Goal: Information Seeking & Learning: Learn about a topic

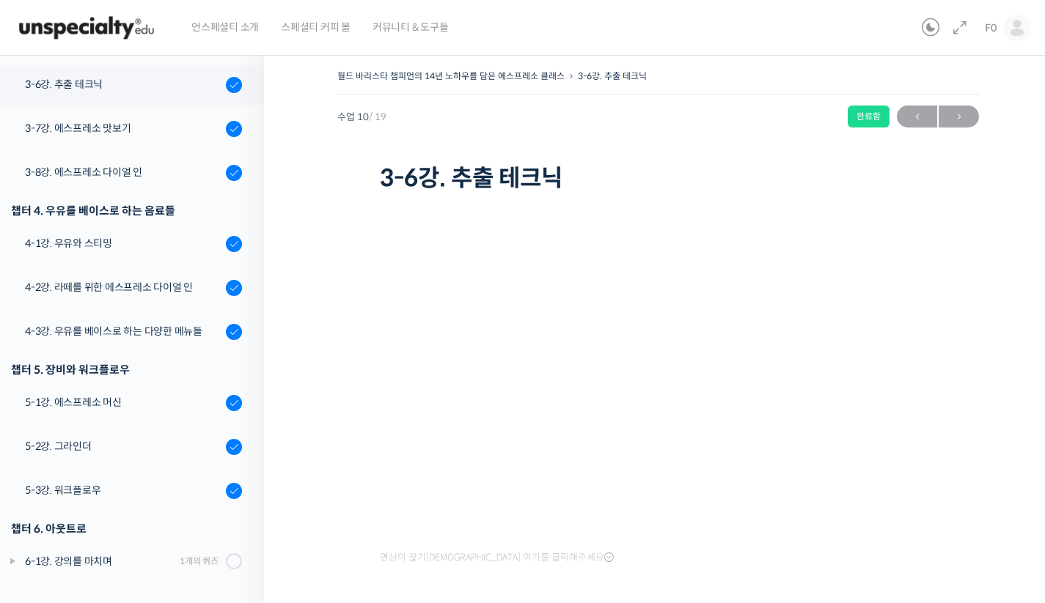
click at [1007, 276] on div "월드 바리스타 챔피언의 14년 노하우를 담은 에스프레소 클래스 3-6강. 추출 테크닉 완료함 수업 10 / 19 완료함 [DATE] 10:42…" at bounding box center [658, 355] width 788 height 622
click at [1001, 304] on div "월드 바리스타 챔피언의 14년 노하우를 담은 에스프레소 클래스 3-6강. 추출 테크닉 완료함 수업 10 / 19 완료함 [DATE] 10:42…" at bounding box center [658, 355] width 788 height 622
click at [1001, 327] on div "월드 바리스타 챔피언의 14년 노하우를 담은 에스프레소 클래스 3-6강. 추출 테크닉 완료함 수업 10 / 19 완료함 [DATE] 10:42…" at bounding box center [658, 355] width 788 height 622
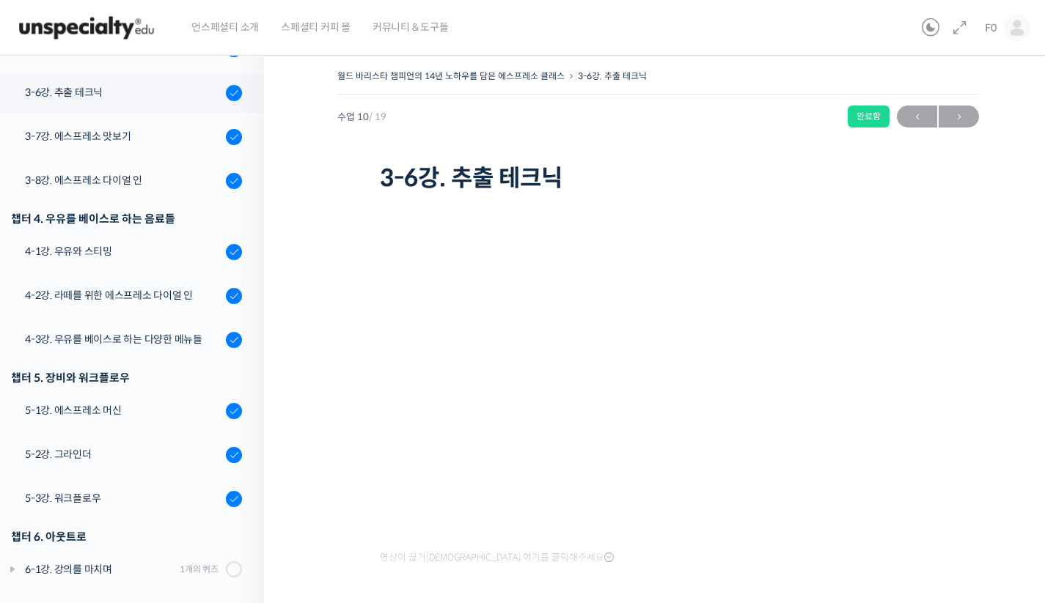
scroll to position [655, 0]
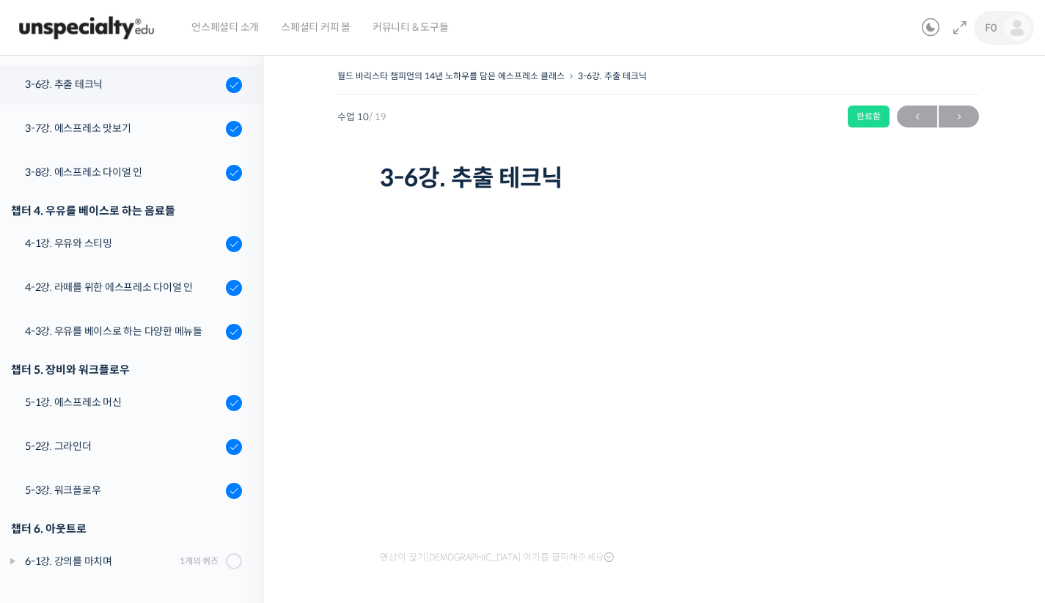
click at [992, 30] on span "F0" at bounding box center [990, 27] width 12 height 13
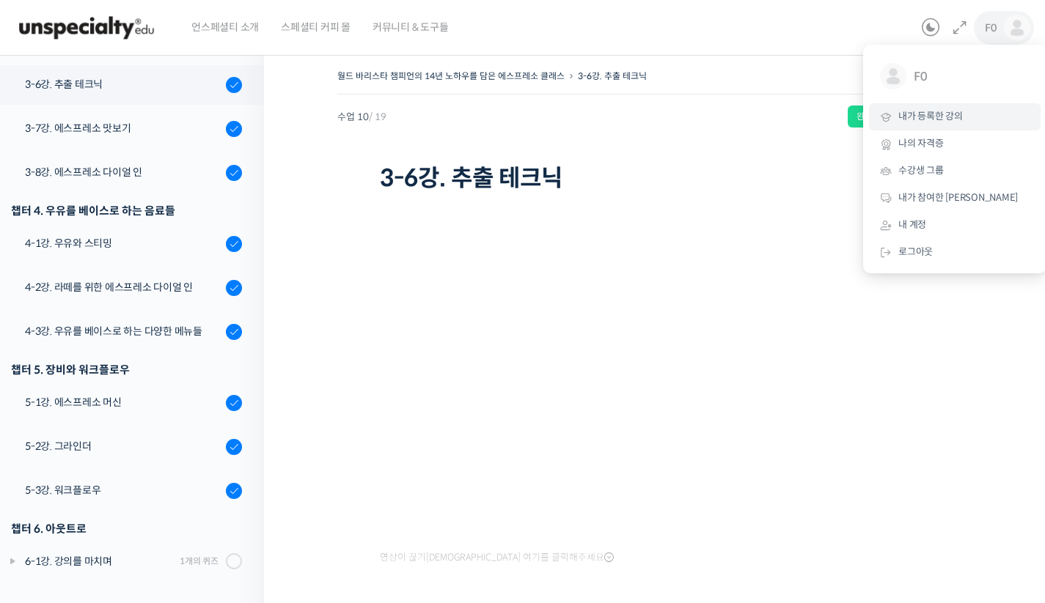
click at [907, 123] on link "내가 등록한 강의" at bounding box center [955, 116] width 172 height 27
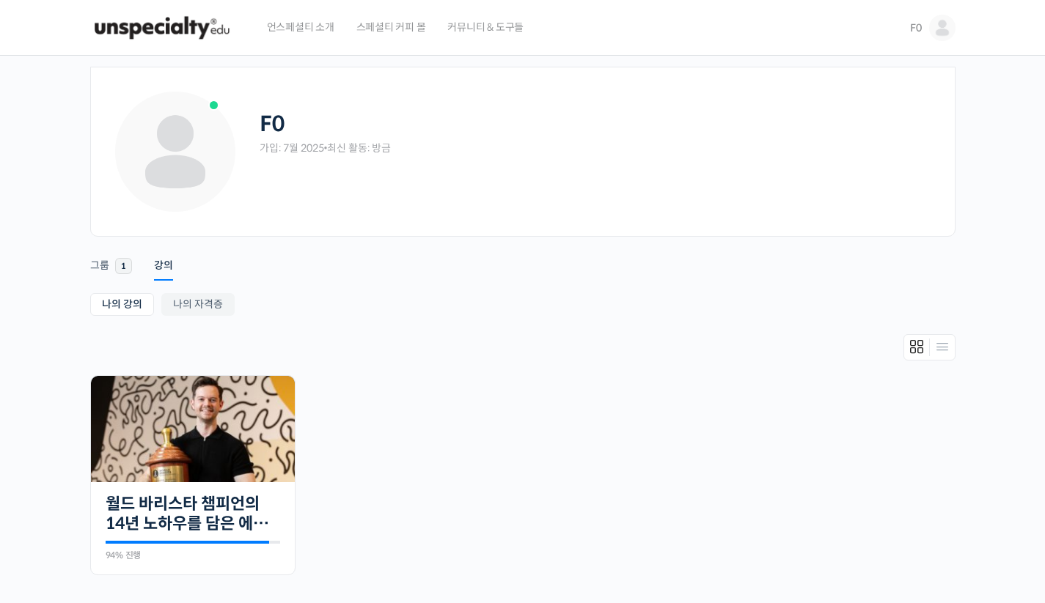
click at [336, 148] on div "가입: 7월 2025 • 최신 활동: 방금" at bounding box center [595, 148] width 673 height 14
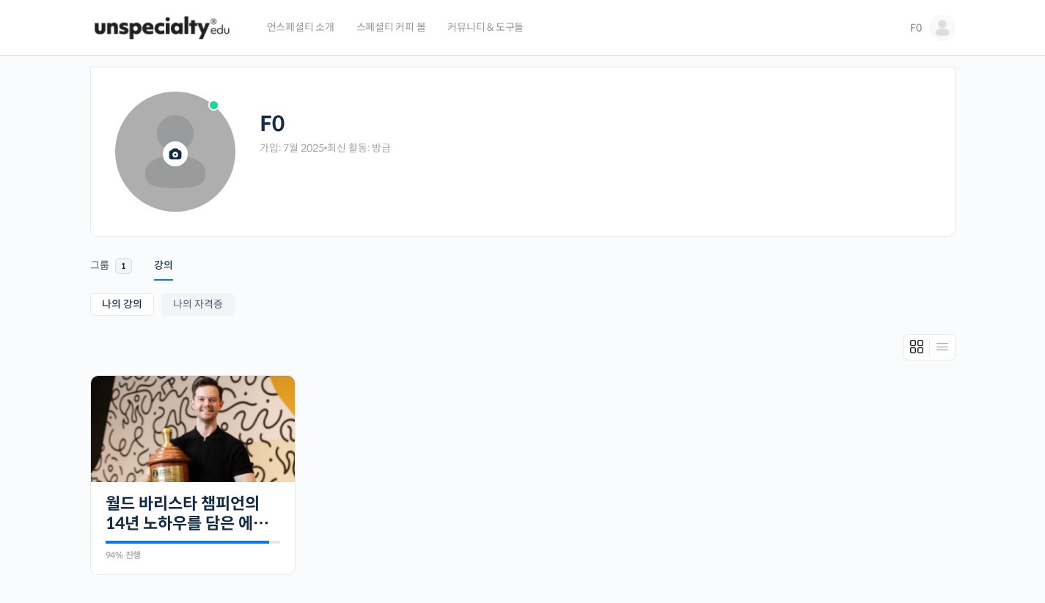
click at [216, 131] on span at bounding box center [175, 152] width 120 height 120
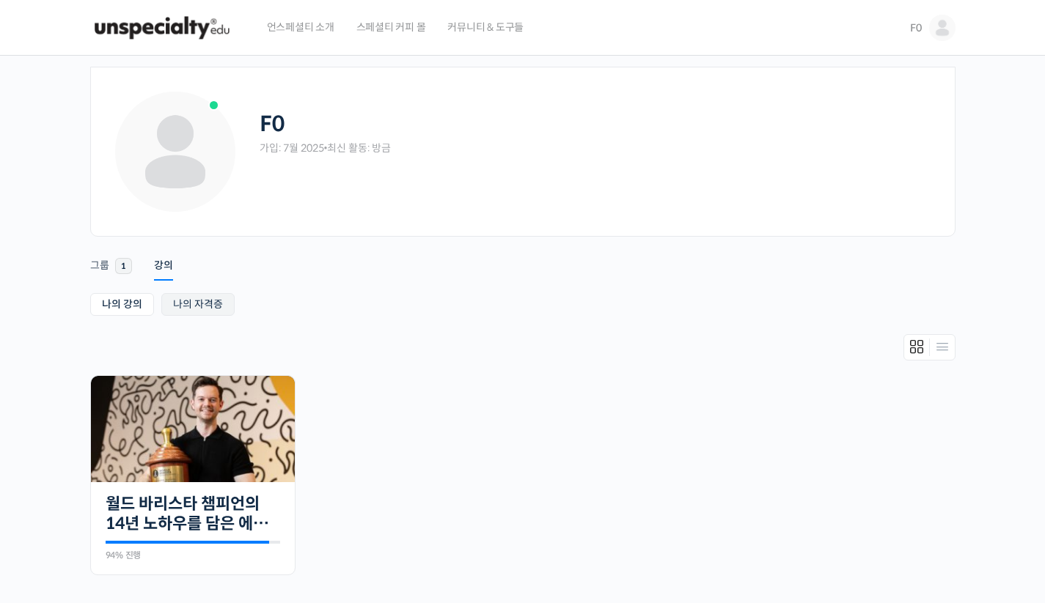
click at [183, 309] on link "나의 자격증" at bounding box center [197, 304] width 73 height 23
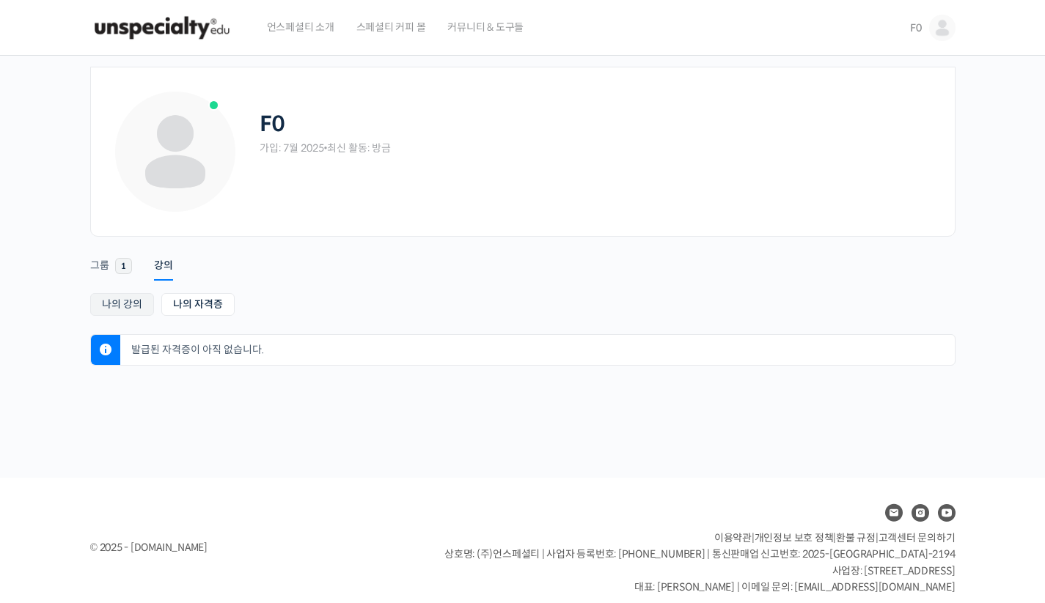
click at [116, 304] on link "나의 강의" at bounding box center [122, 304] width 64 height 23
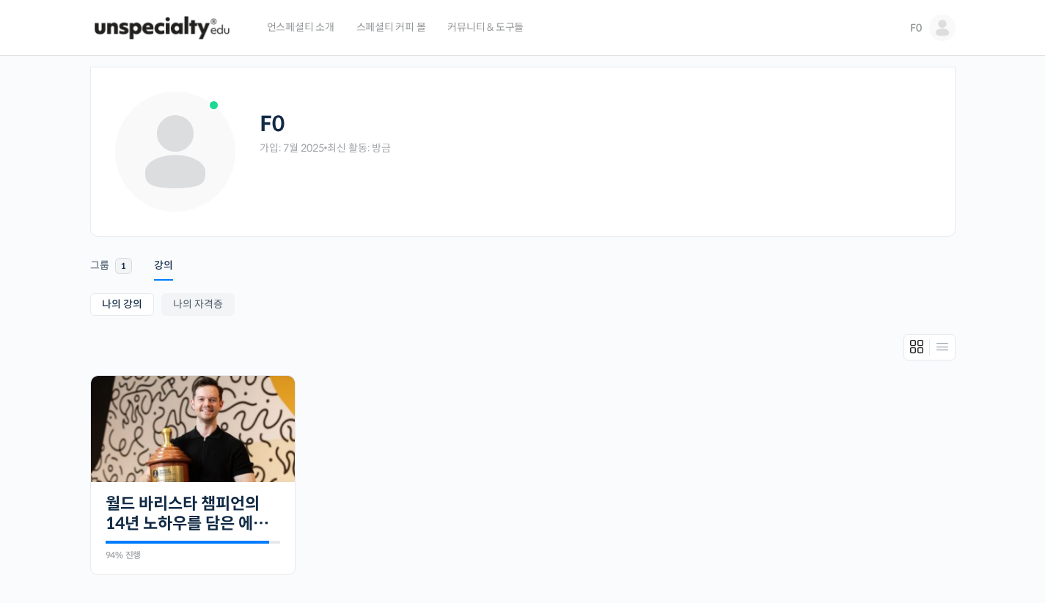
click at [938, 25] on img at bounding box center [942, 28] width 26 height 26
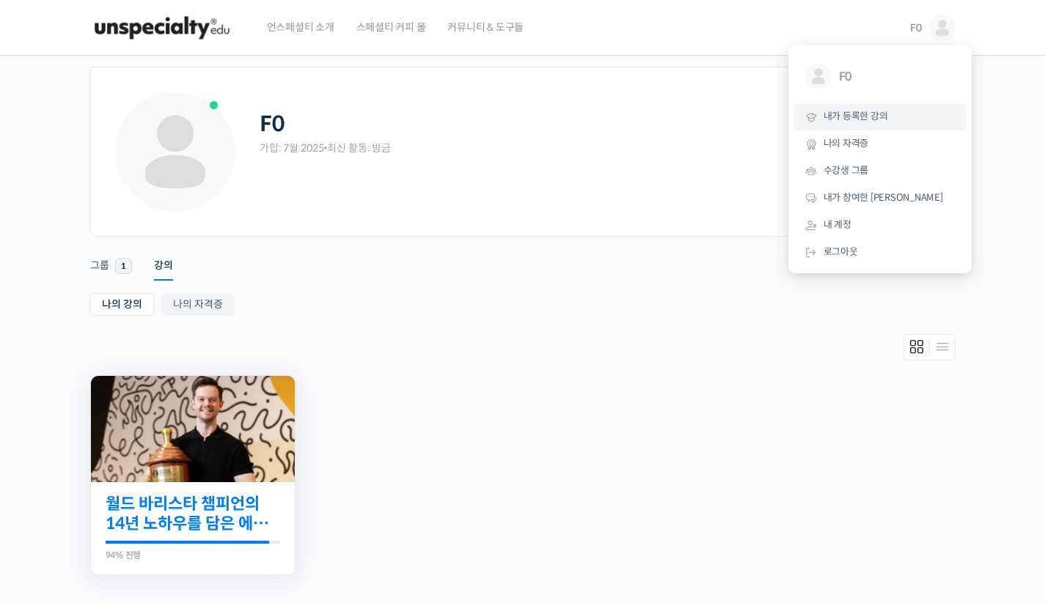
click at [183, 523] on link "월드 바리스타 챔피언의 14년 노하우를 담은 에스프레소 클래스" at bounding box center [193, 514] width 174 height 40
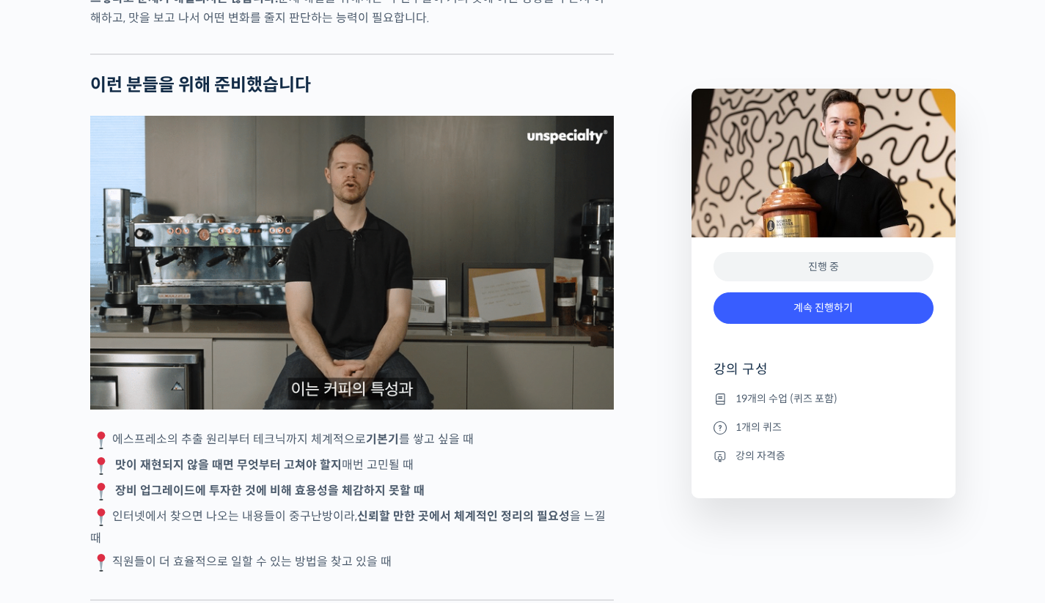
scroll to position [3438, 0]
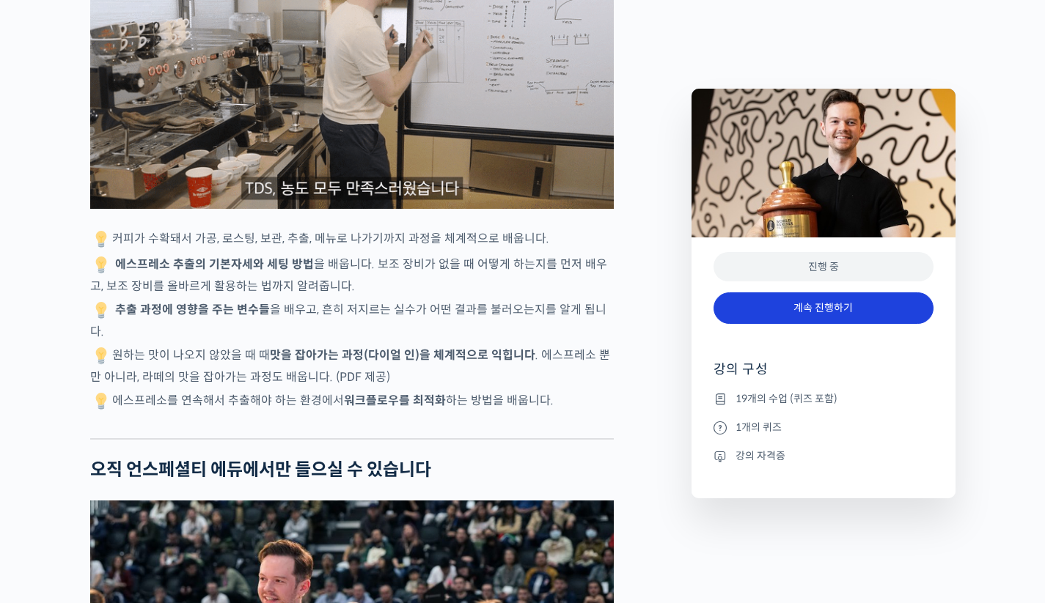
click at [813, 319] on link "계속 진행하기" at bounding box center [823, 308] width 220 height 32
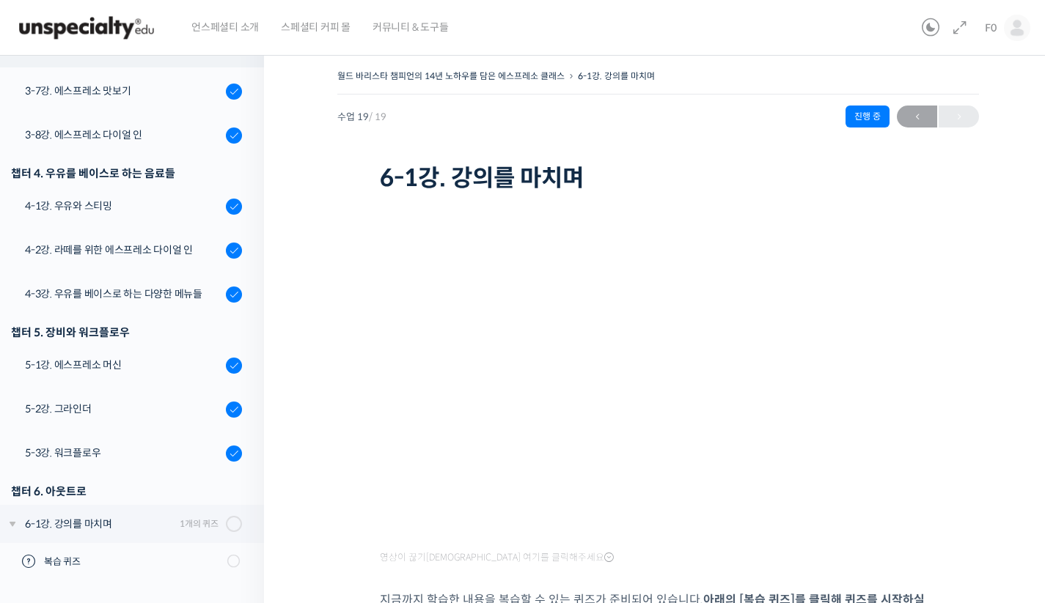
click at [110, 65] on link "3-6강. 추출 테크닉" at bounding box center [128, 48] width 271 height 40
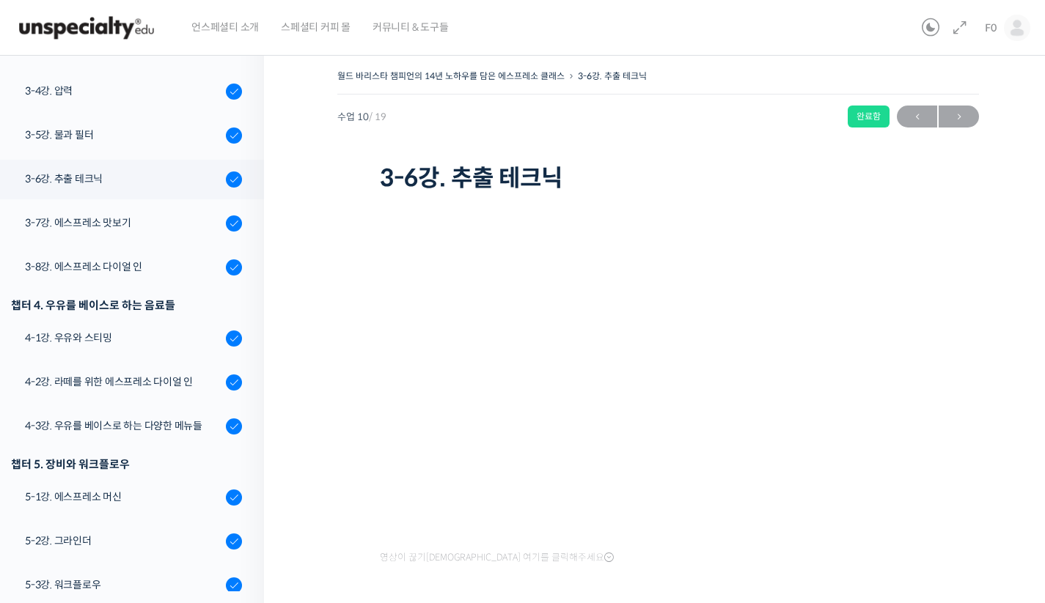
scroll to position [561, 0]
click at [303, 289] on div "월드 바리스타 챔피언의 14년 노하우를 담은 에스프레소 클래스 3-6강. 추출 테크닉 완료함 수업 10 / 19 완료함 [DATE] 10:42…" at bounding box center [658, 355] width 788 height 622
